Goal: Task Accomplishment & Management: Manage account settings

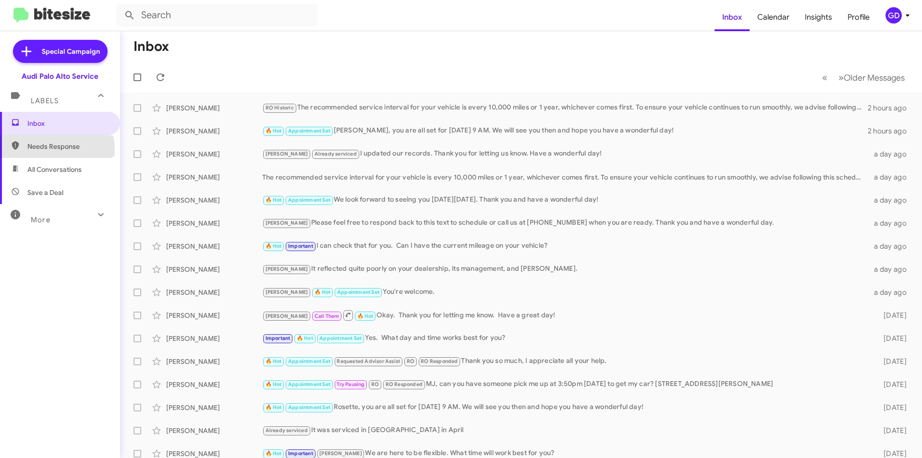
click at [55, 149] on span "Needs Response" at bounding box center [68, 147] width 82 height 10
type input "in:needs-response"
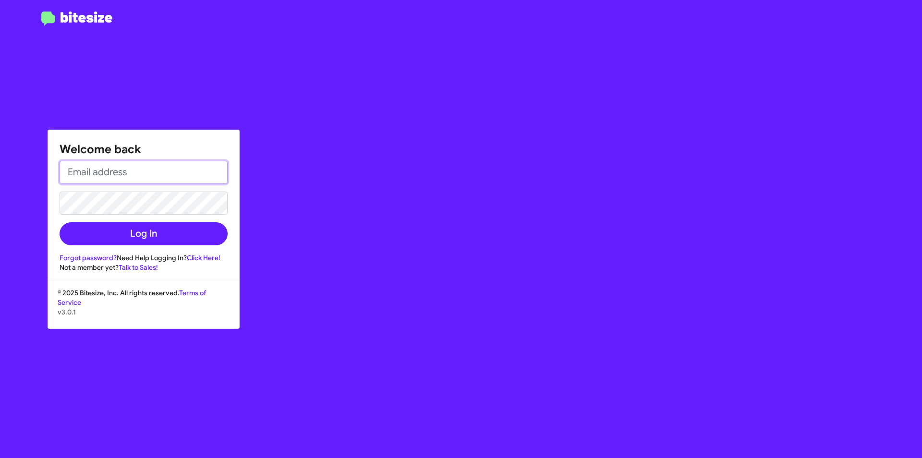
type input "[PERSON_NAME][EMAIL_ADDRESS][PERSON_NAME][PERSON_NAME][DOMAIN_NAME]"
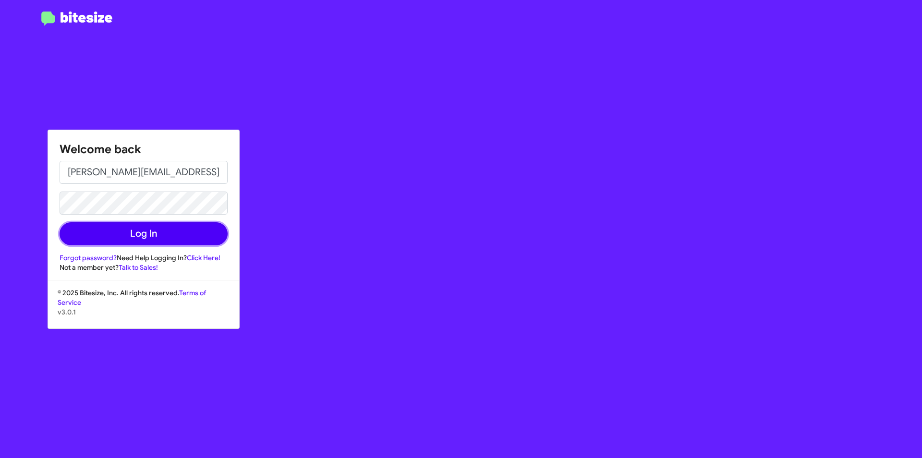
click at [137, 241] on button "Log In" at bounding box center [144, 233] width 168 height 23
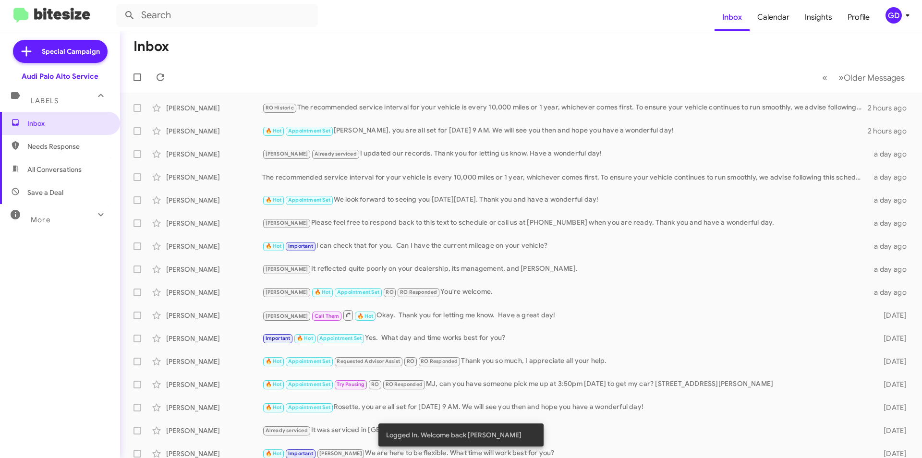
click at [41, 148] on span "Needs Response" at bounding box center [68, 147] width 82 height 10
type input "in:needs-response"
